Goal: Find contact information: Find contact information

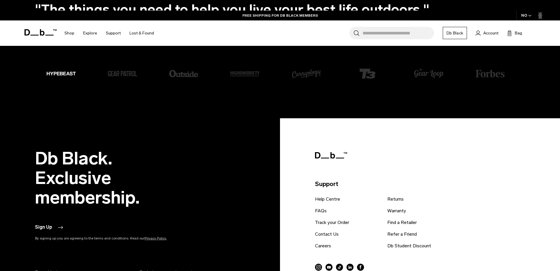
scroll to position [1429, 0]
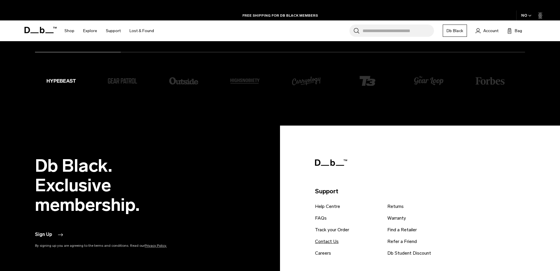
click at [326, 238] on link "Contact Us" at bounding box center [327, 241] width 24 height 7
